Goal: Information Seeking & Learning: Understand process/instructions

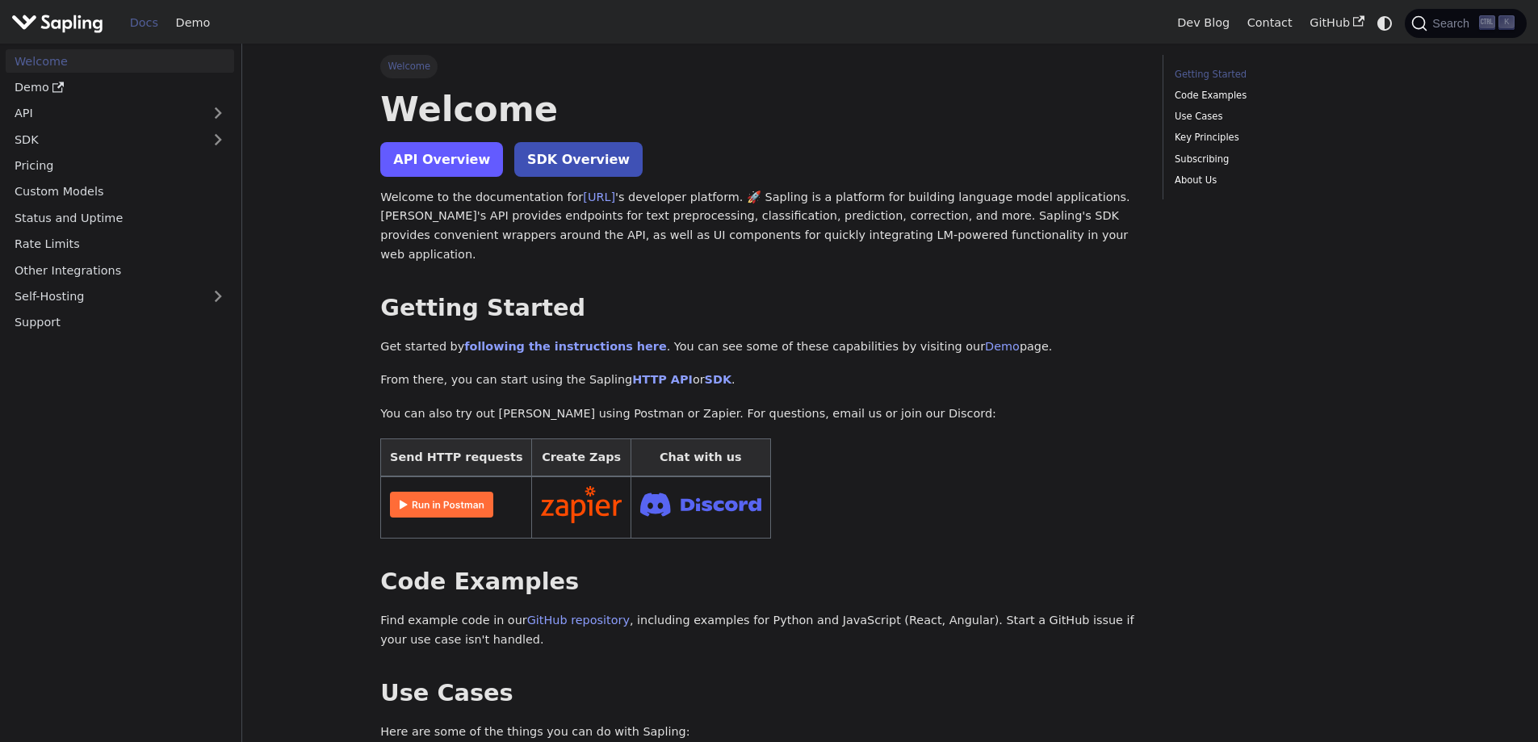
click at [425, 147] on link "API Overview" at bounding box center [441, 159] width 123 height 35
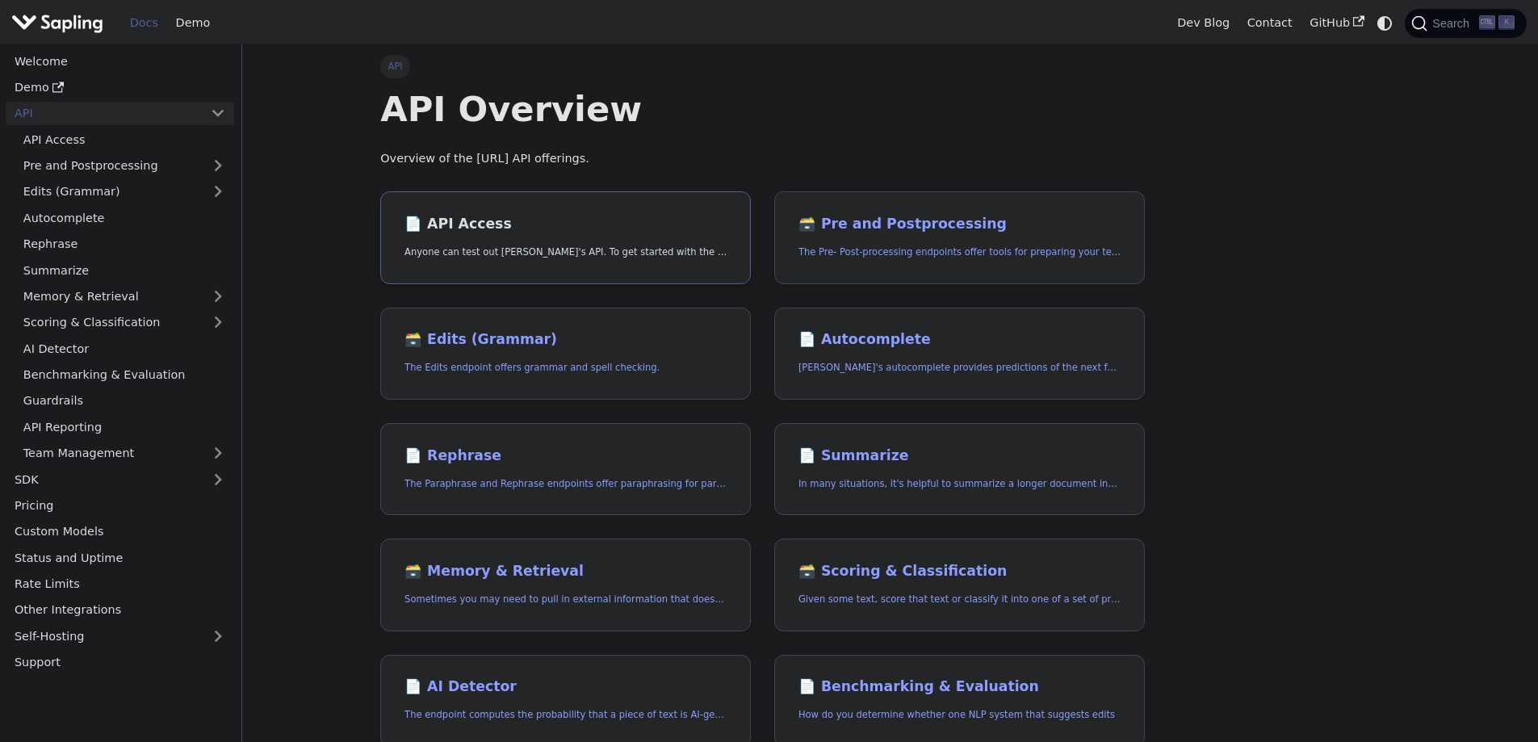
click at [473, 237] on link "📄️ API Access Anyone can test out Sapling's API. To get started with the API, s…" at bounding box center [565, 237] width 371 height 93
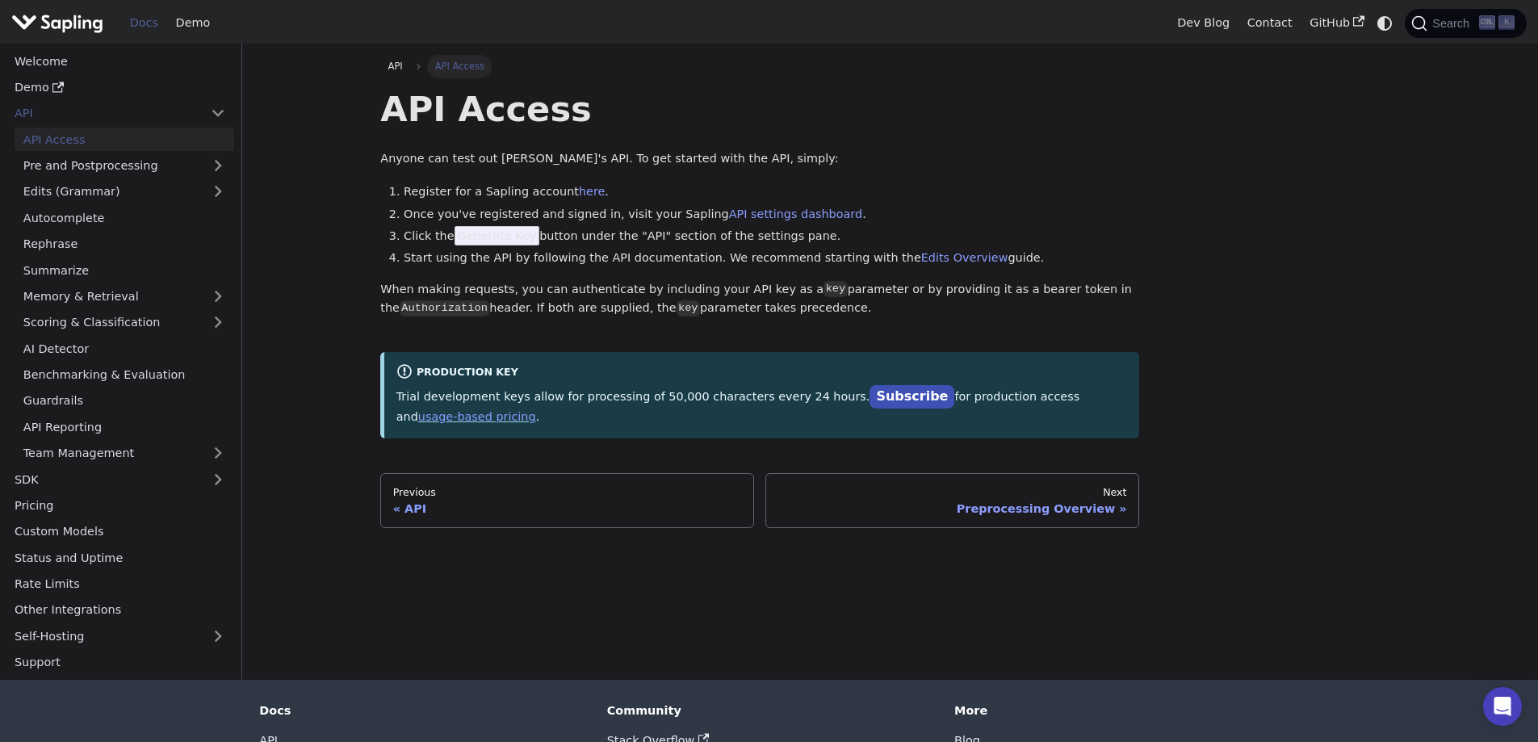
click at [474, 234] on span "Generate Key" at bounding box center [497, 235] width 86 height 19
drag, startPoint x: 461, startPoint y: 236, endPoint x: 526, endPoint y: 236, distance: 65.4
click at [526, 236] on li "Click the Generate Key button under the "API" section of the settings pane." at bounding box center [771, 236] width 735 height 19
drag, startPoint x: 535, startPoint y: 395, endPoint x: 762, endPoint y: 403, distance: 227.0
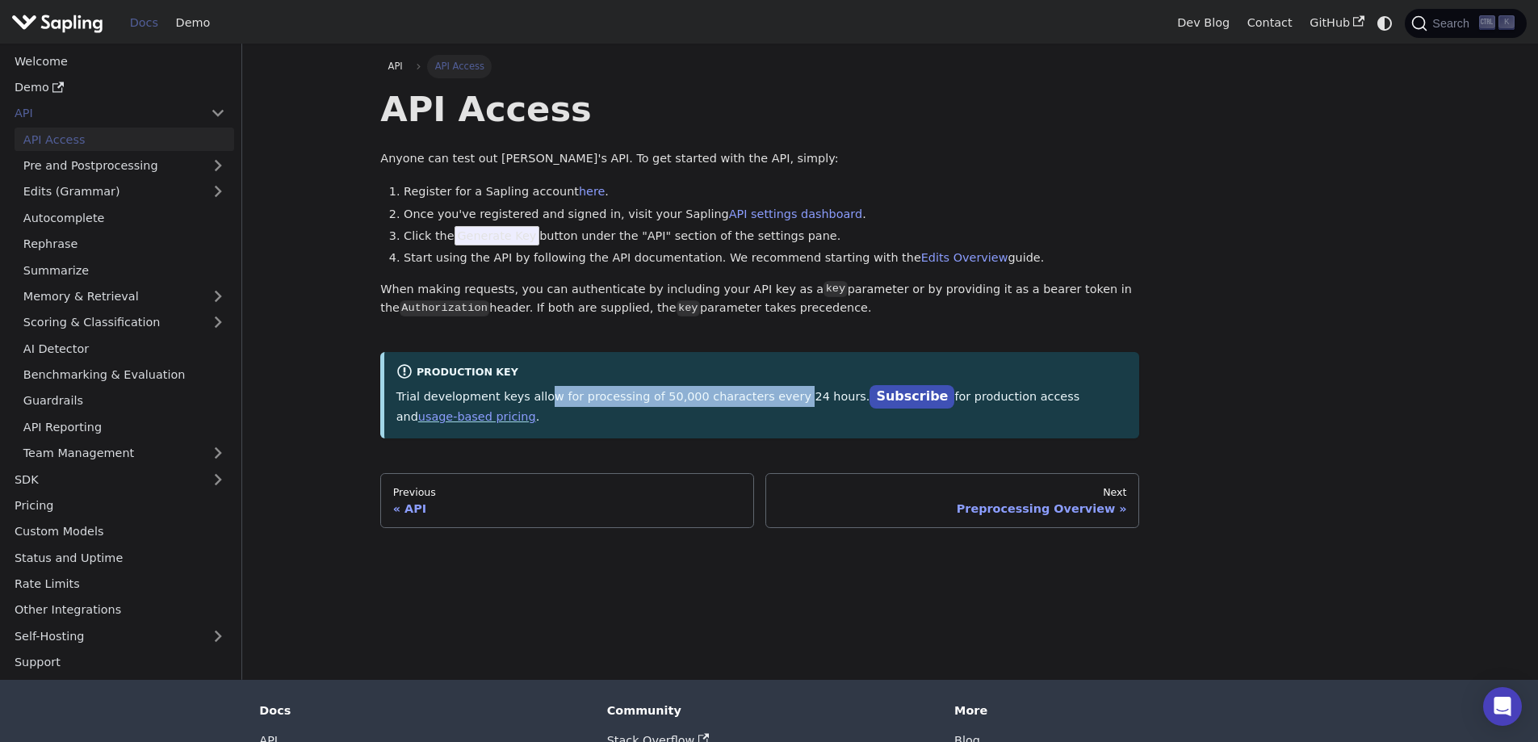
click at [762, 403] on p "Trial development keys allow for processing of 50,000 characters every 24 hours…" at bounding box center [761, 406] width 731 height 40
click at [53, 27] on img "Main" at bounding box center [57, 22] width 92 height 23
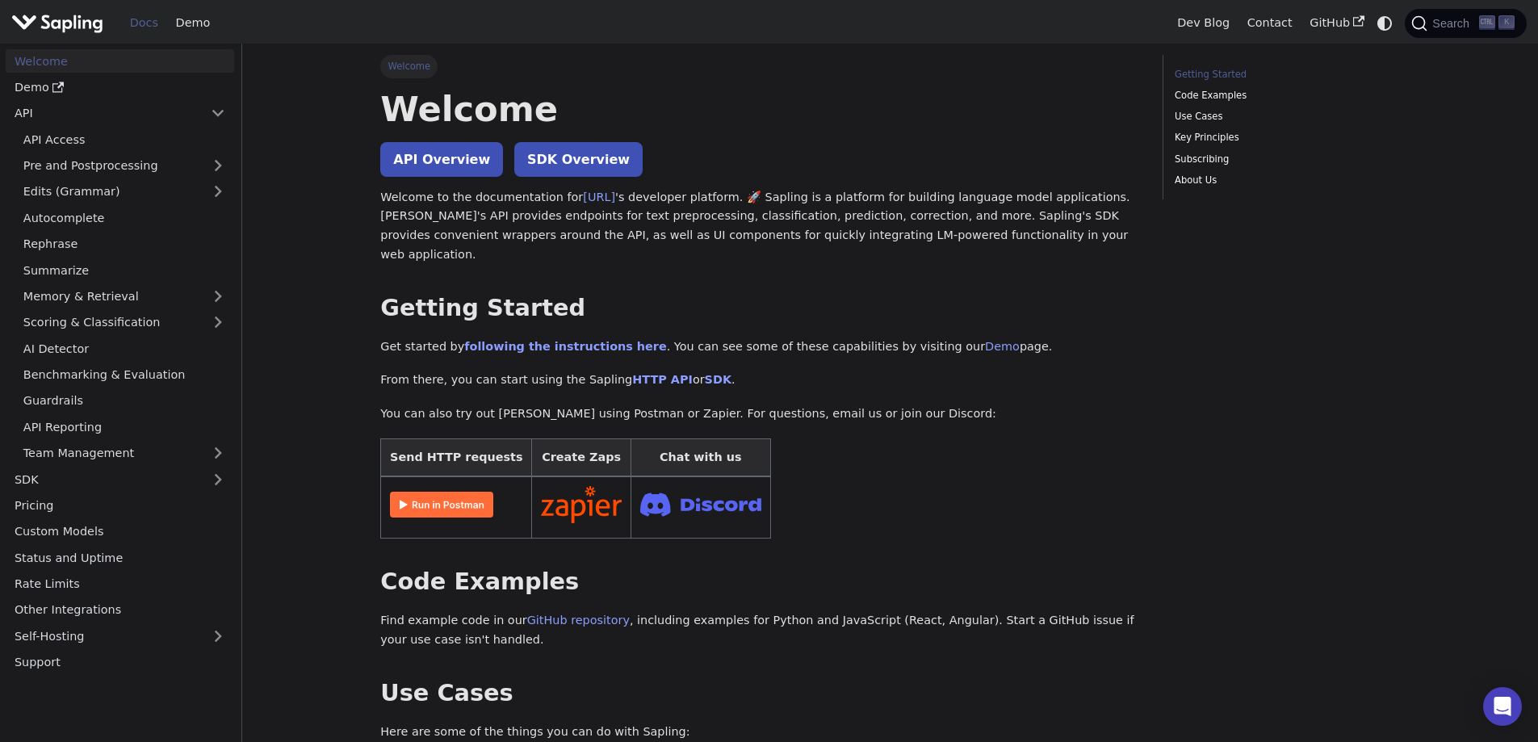
click at [52, 27] on img "Main" at bounding box center [57, 22] width 92 height 23
